Goal: Task Accomplishment & Management: Use online tool/utility

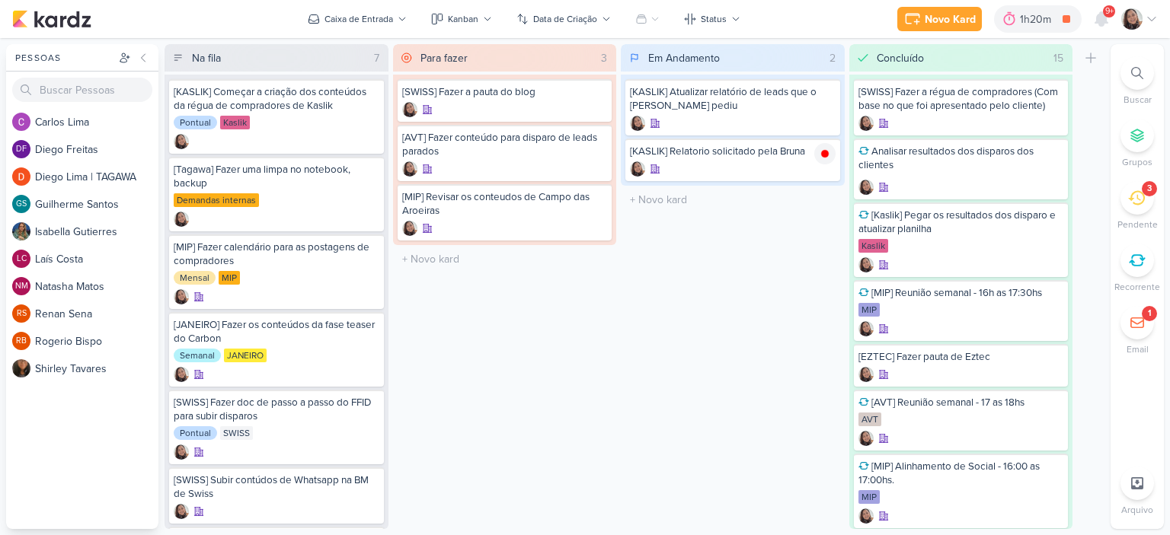
click at [1136, 198] on icon at bounding box center [1136, 198] width 17 height 17
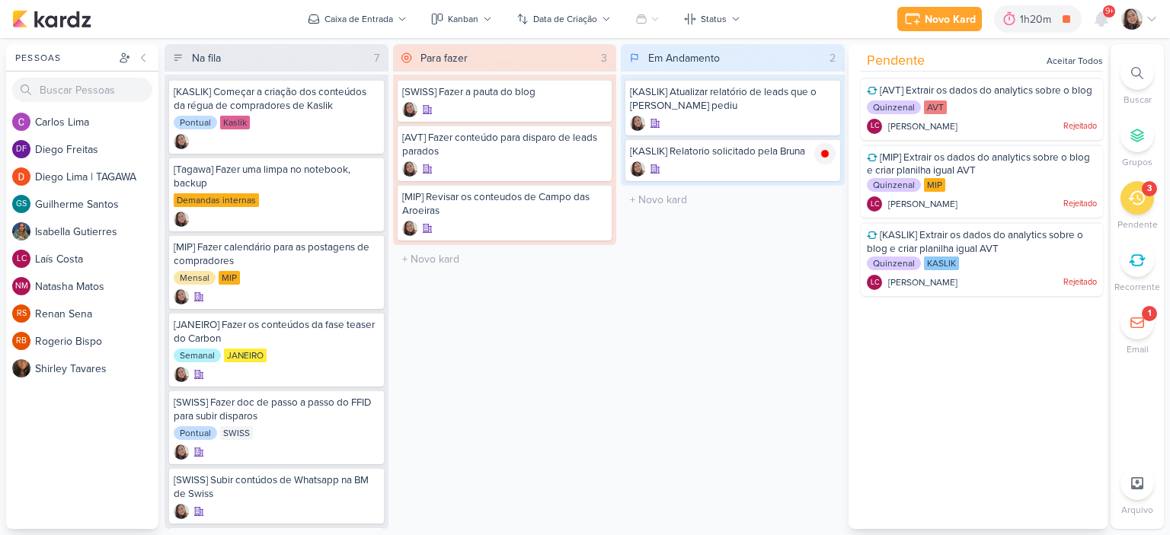
click at [815, 227] on div "Em Andamento 2 Mover Para Esquerda Mover Para Direita [GEOGRAPHIC_DATA] [KASLIK…" at bounding box center [733, 286] width 224 height 485
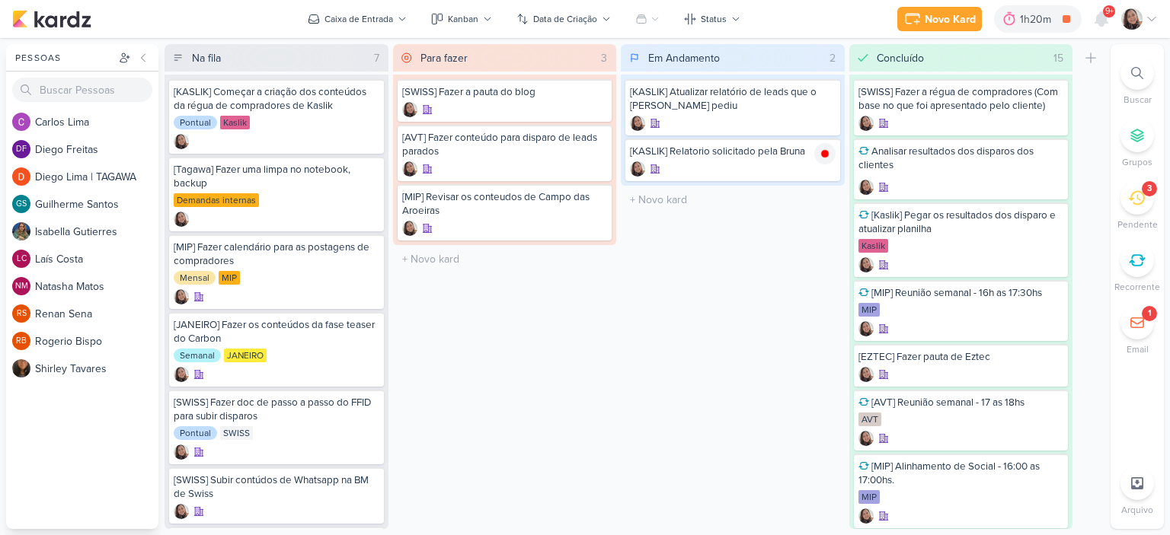
click at [1147, 194] on div "3" at bounding box center [1149, 189] width 5 height 12
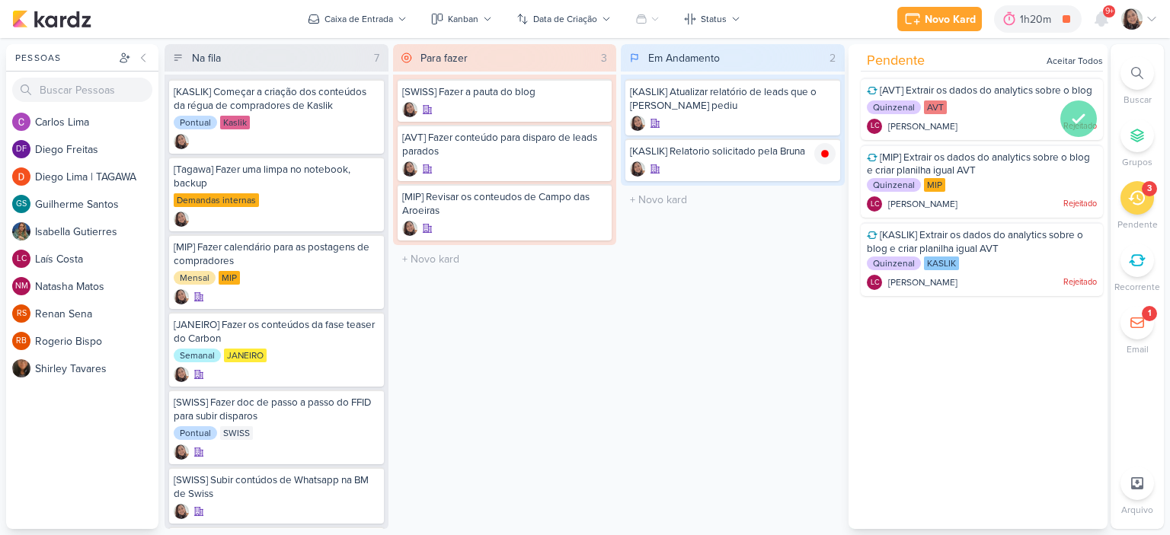
click at [1069, 128] on icon at bounding box center [1078, 119] width 18 height 18
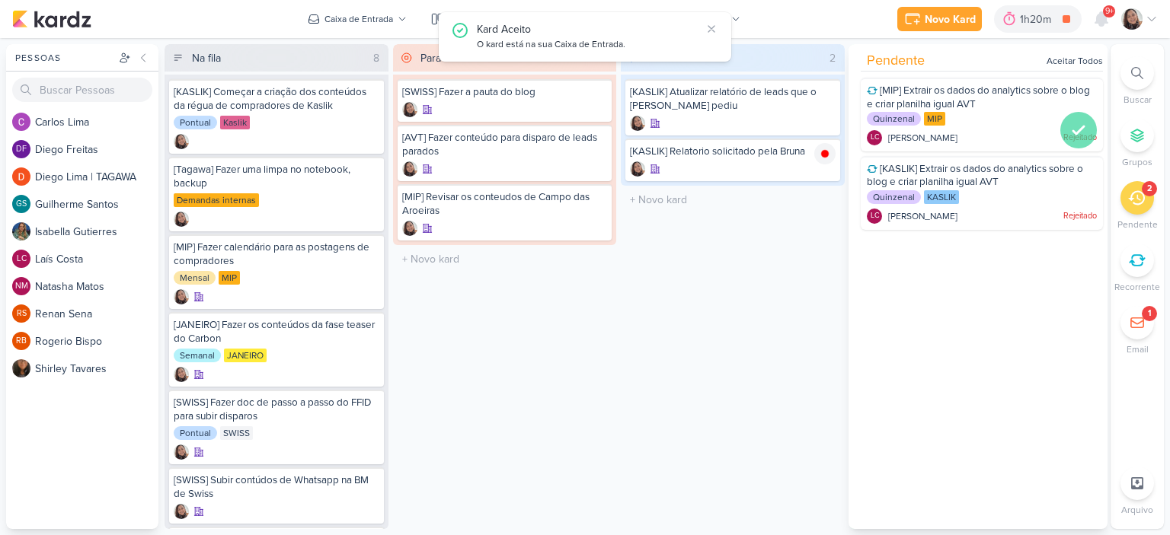
click at [1069, 127] on icon at bounding box center [1078, 130] width 18 height 18
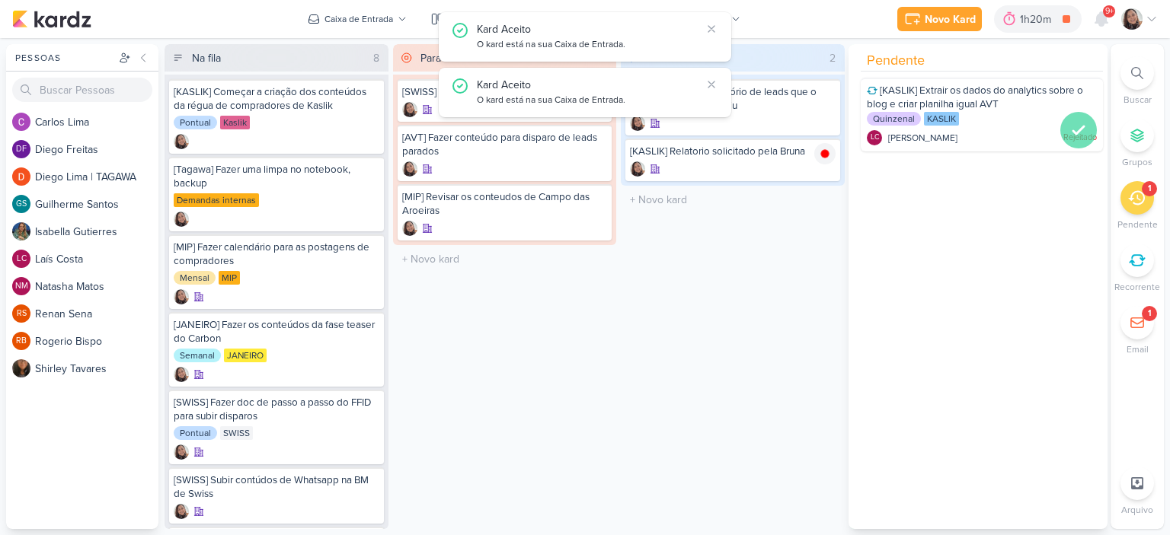
click at [1070, 129] on icon at bounding box center [1078, 130] width 18 height 18
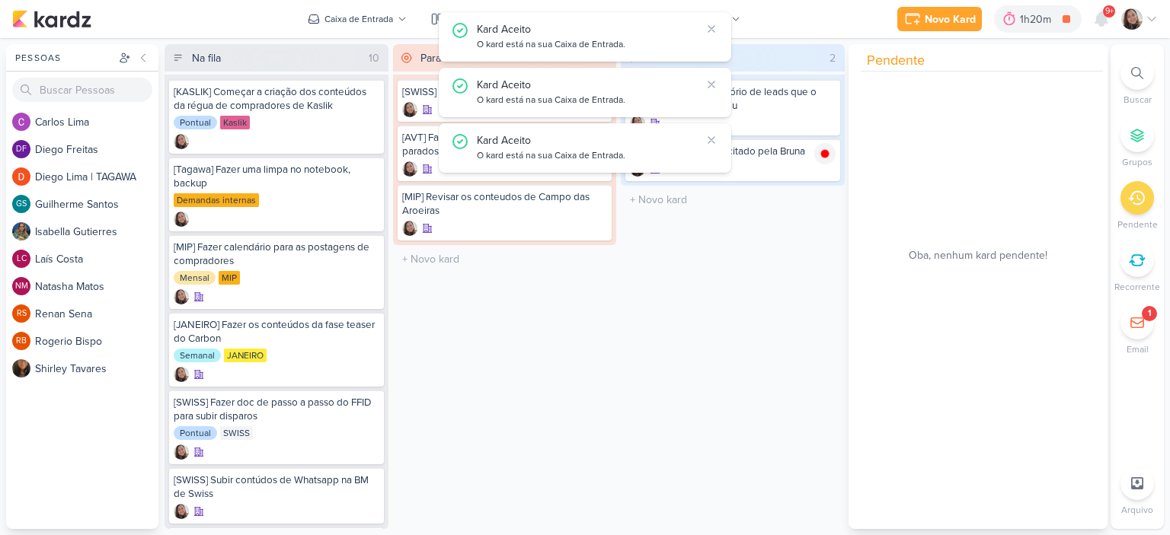
click at [668, 247] on div "Em Andamento 2 Mover Para Esquerda Mover Para Direita [GEOGRAPHIC_DATA] [KASLIK…" at bounding box center [733, 286] width 224 height 485
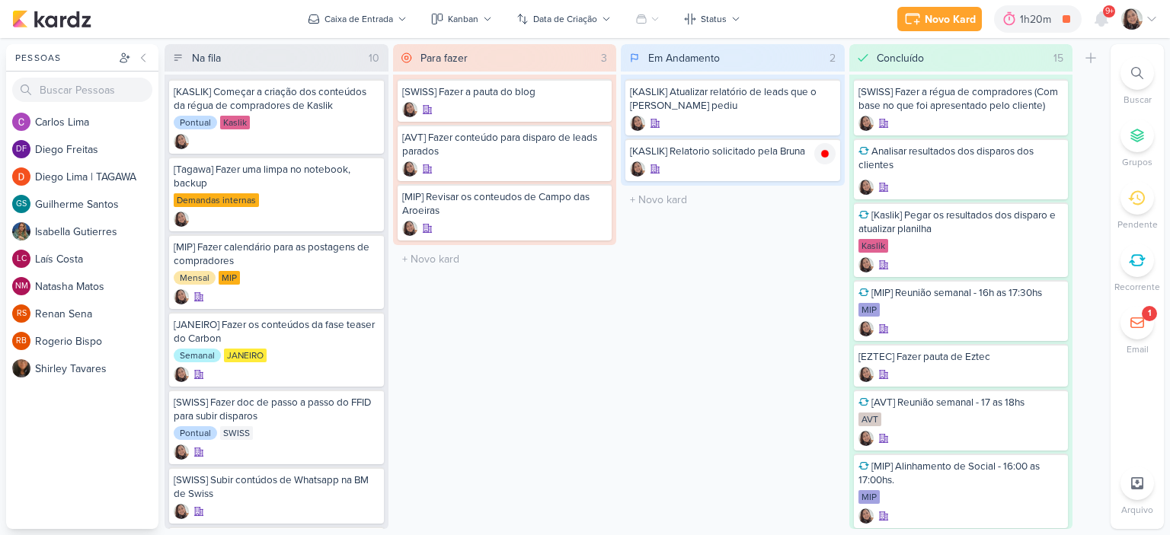
click at [1137, 254] on icon at bounding box center [1137, 260] width 17 height 17
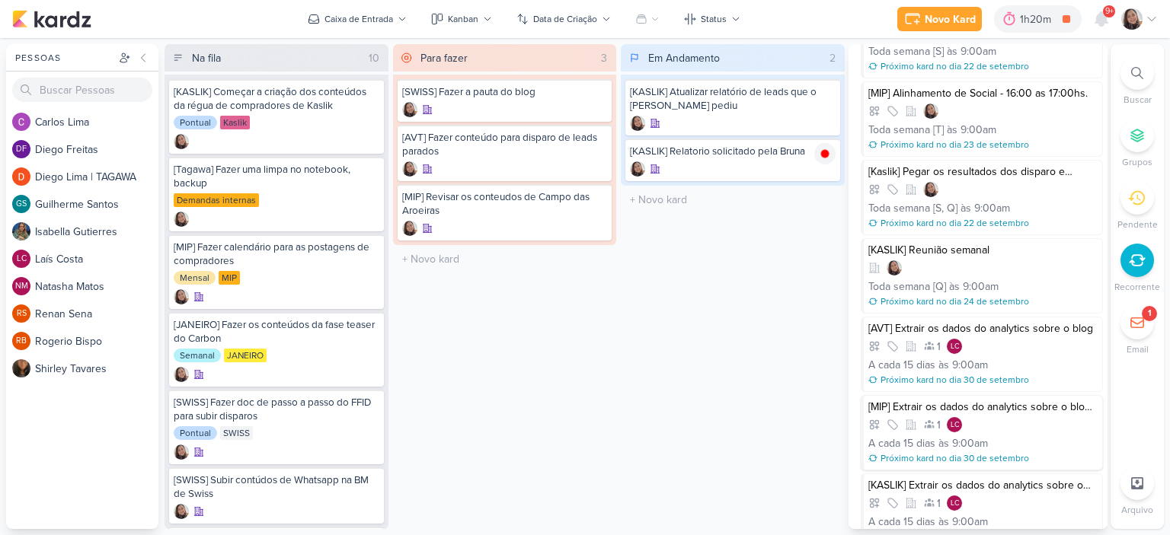
scroll to position [451, 0]
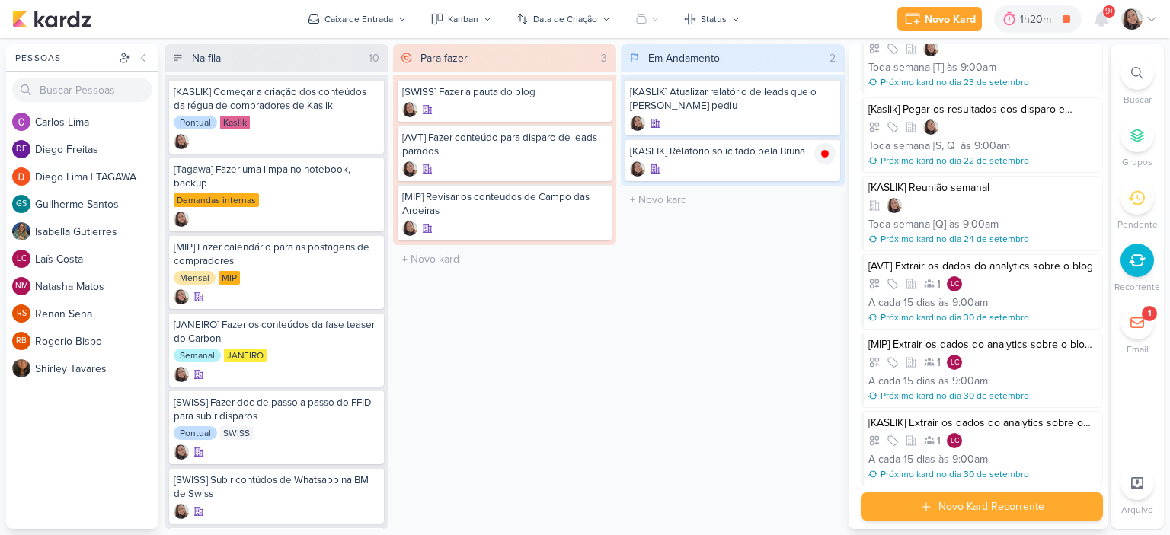
click at [1006, 499] on div "Novo Kard Recorrente" at bounding box center [991, 507] width 106 height 16
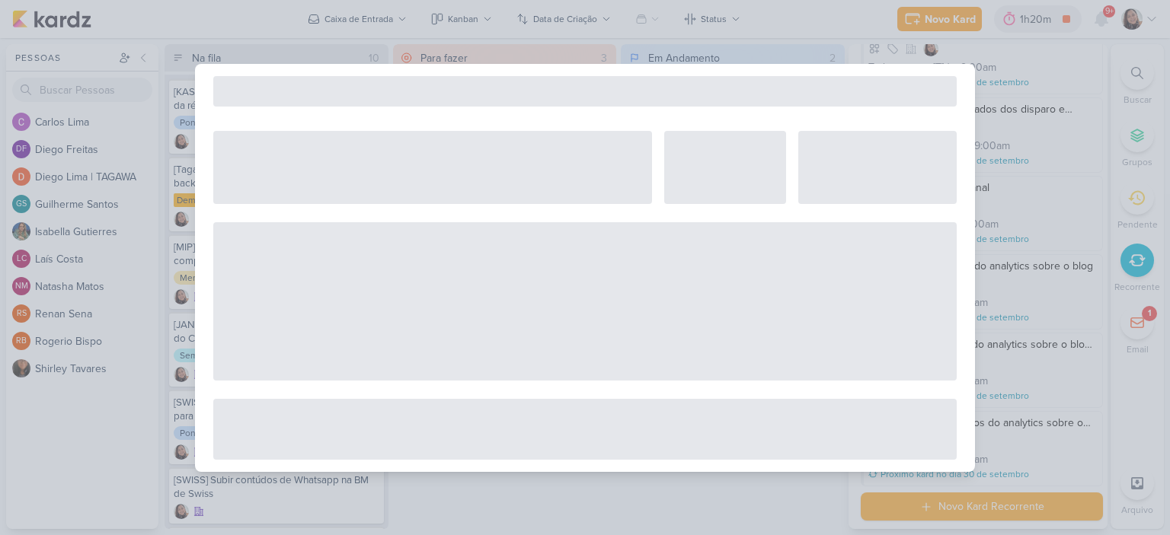
select select "5"
select select "pm"
select select "week"
select select "9"
select select "America/Sao_Paulo"
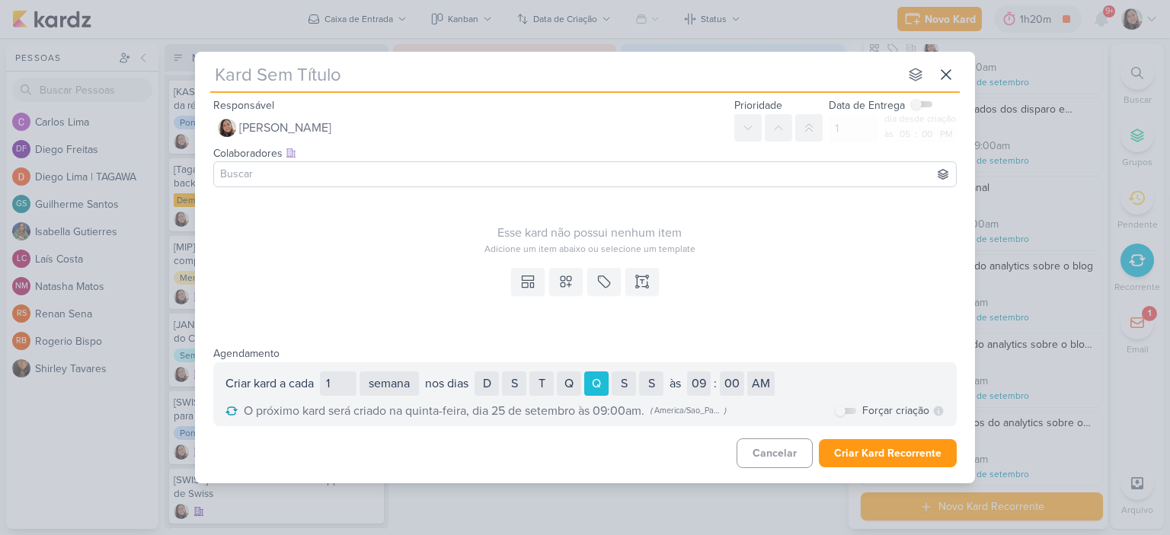
click at [442, 170] on input at bounding box center [585, 174] width 736 height 18
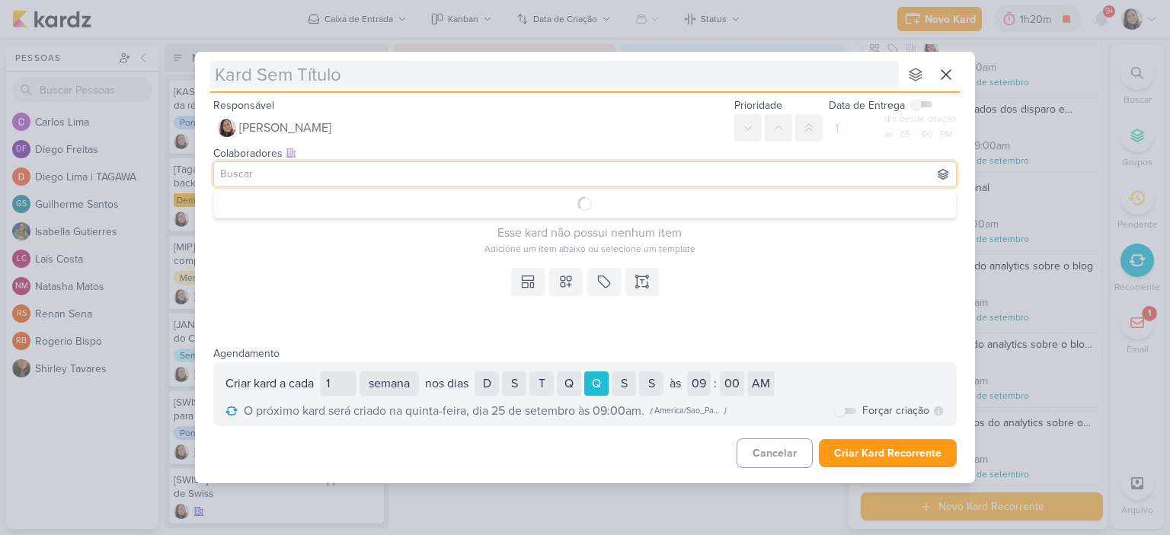
click at [420, 81] on input "text" at bounding box center [554, 74] width 688 height 27
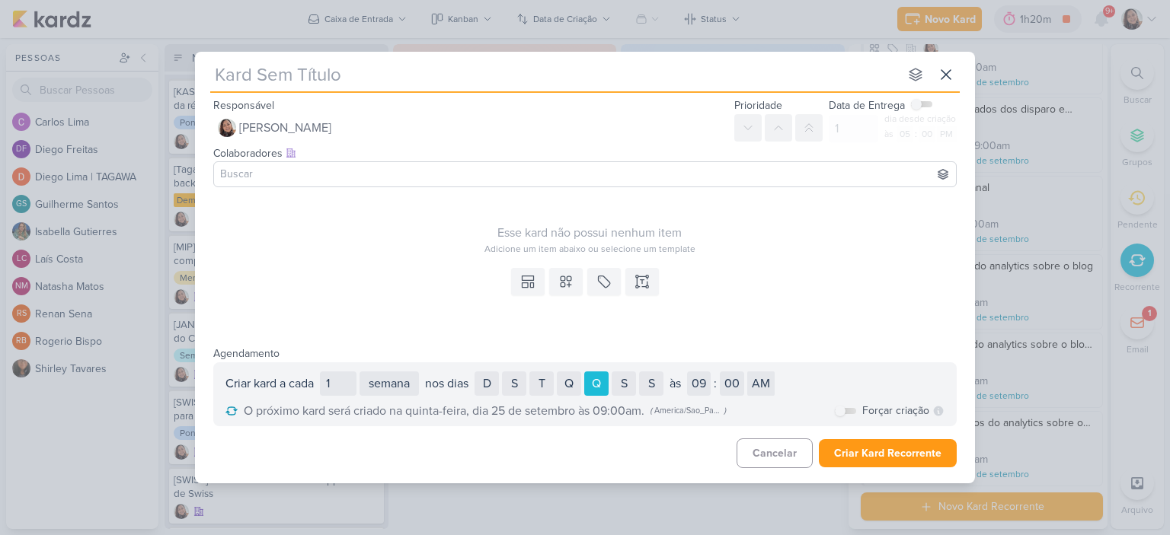
click at [416, 73] on input "text" at bounding box center [554, 74] width 688 height 27
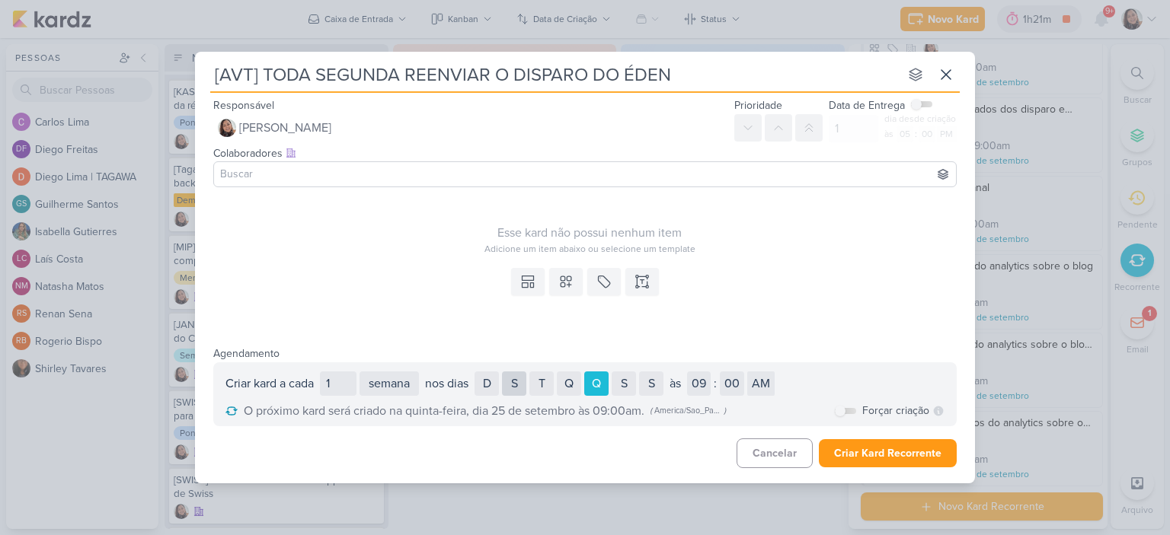
type input "[AVT] TODA SEGUNDA REENVIAR O DISPARO DO ÉDEN"
click at [513, 381] on div "S" at bounding box center [514, 384] width 24 height 24
click at [603, 377] on div "Q" at bounding box center [596, 384] width 24 height 24
click at [569, 277] on icon at bounding box center [565, 281] width 15 height 15
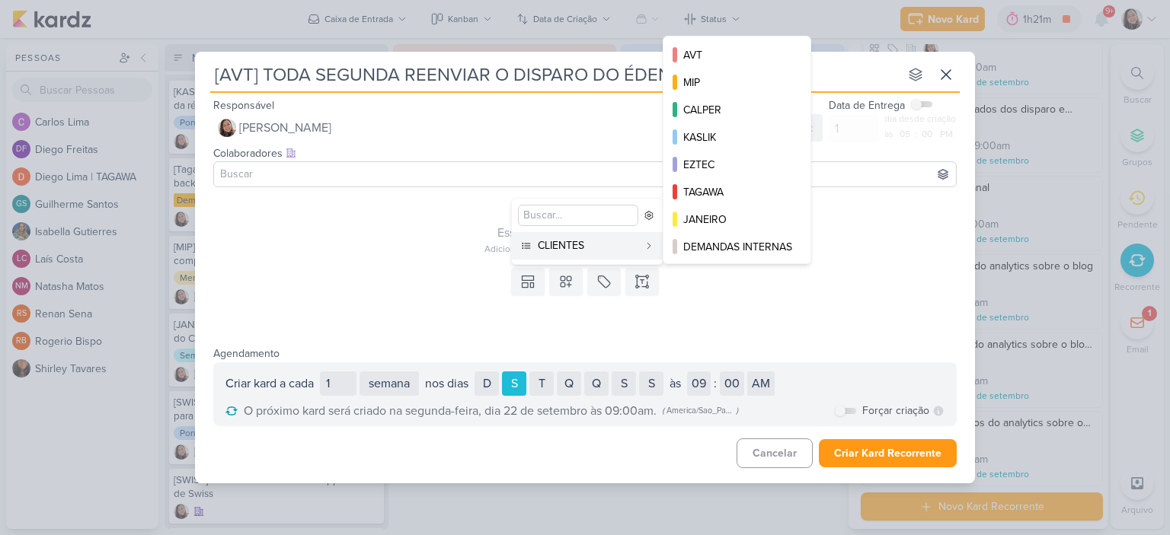
click at [650, 249] on icon at bounding box center [648, 245] width 9 height 9
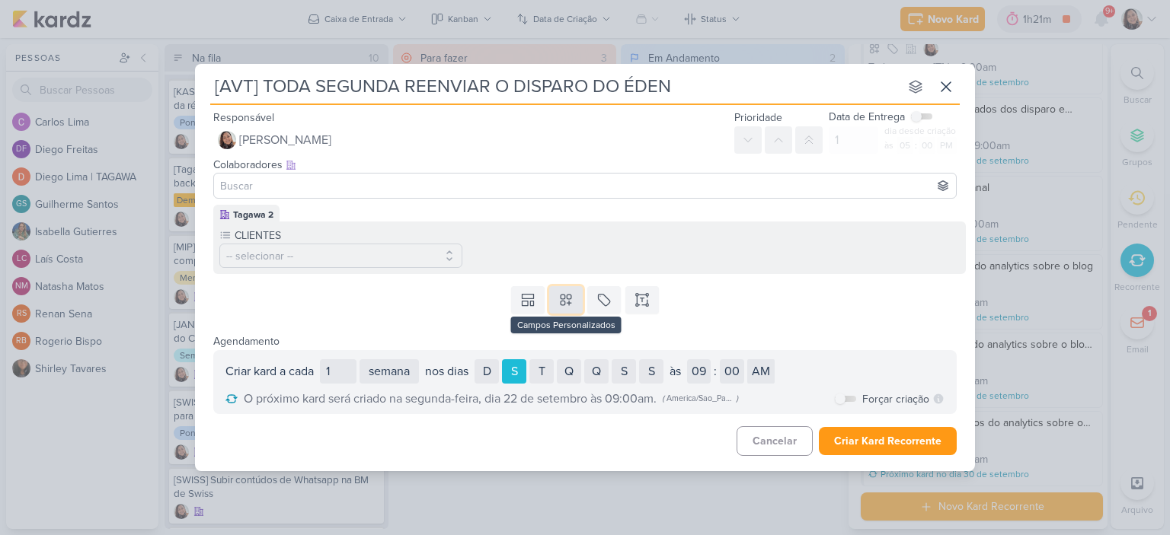
click at [560, 295] on icon at bounding box center [565, 300] width 11 height 11
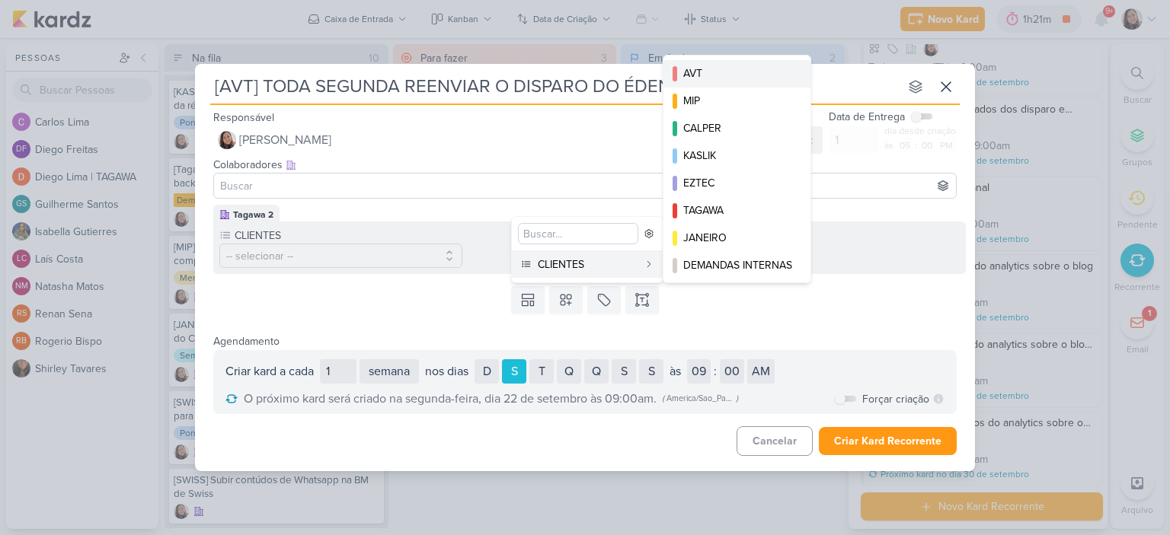
click at [679, 62] on button "AVT" at bounding box center [736, 73] width 147 height 27
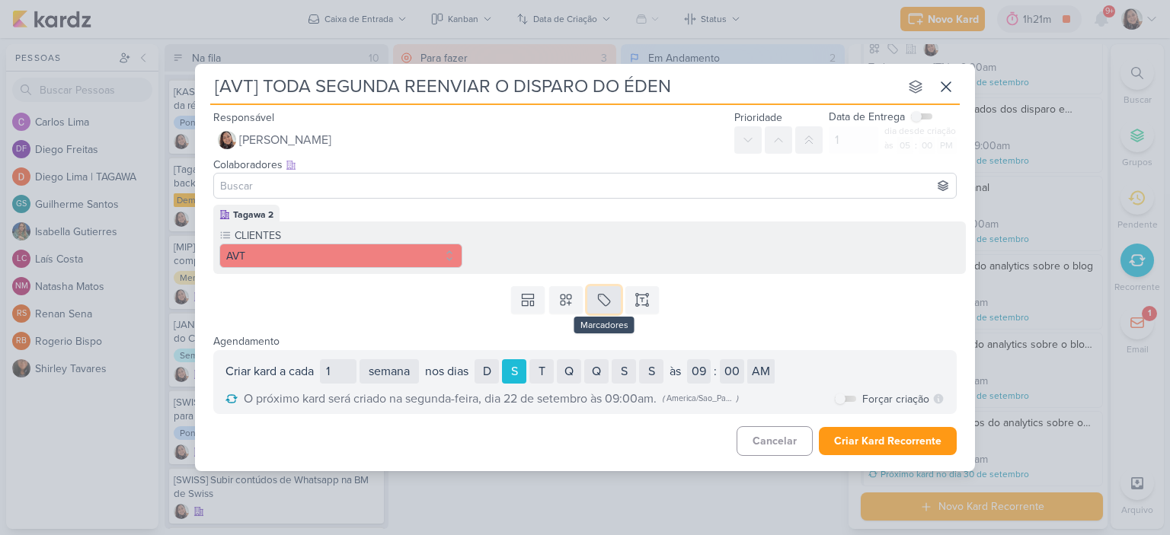
click at [609, 301] on icon at bounding box center [603, 299] width 15 height 15
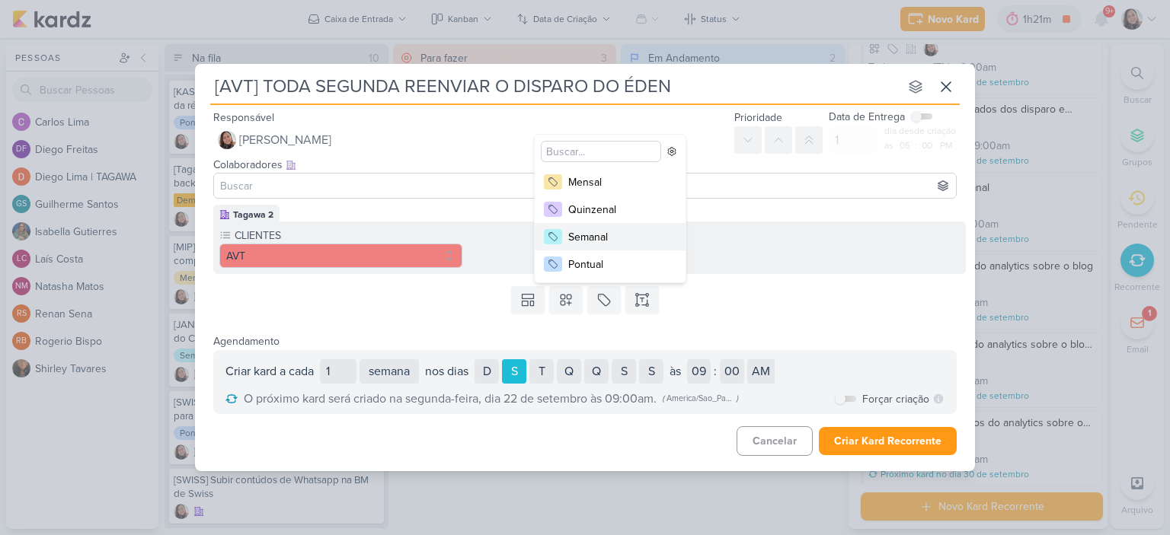
click at [634, 234] on div "Semanal" at bounding box center [617, 237] width 99 height 16
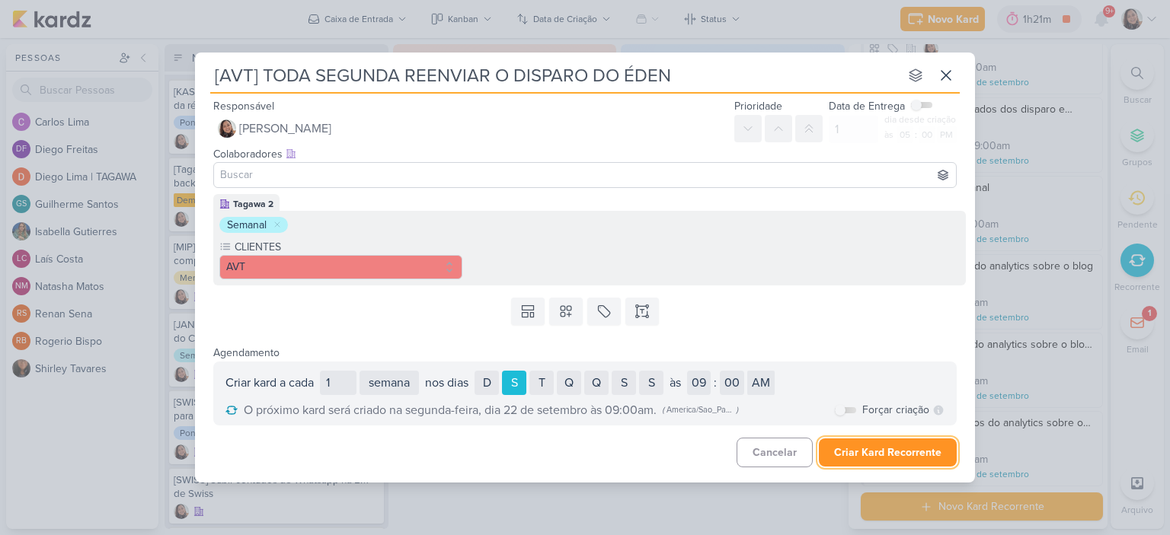
click at [864, 447] on button "Criar Kard Recorrente" at bounding box center [888, 453] width 138 height 28
